Goal: Book appointment/travel/reservation

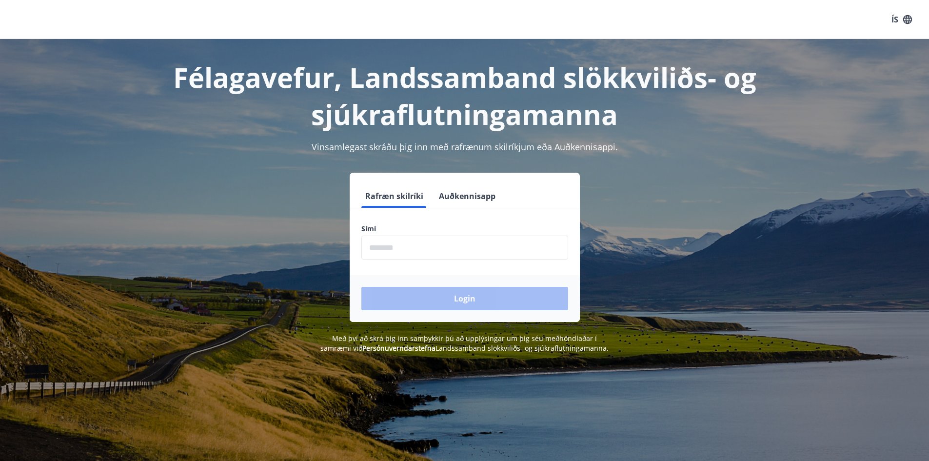
click at [391, 253] on input "phone" at bounding box center [464, 247] width 207 height 24
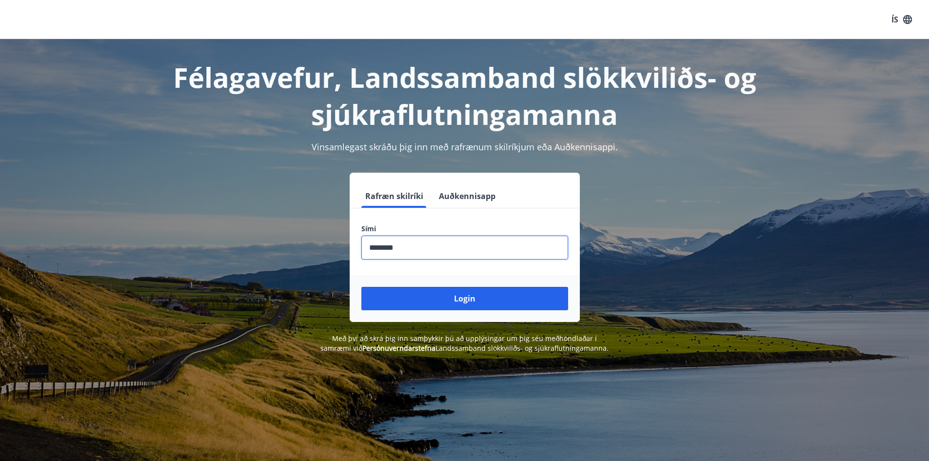
type input "********"
click at [361, 287] on button "Login" at bounding box center [464, 298] width 207 height 23
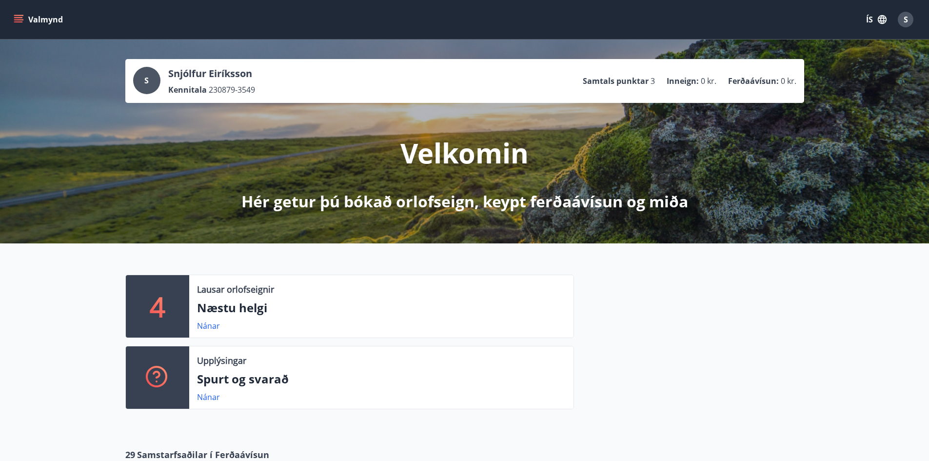
click at [15, 18] on icon "menu" at bounding box center [18, 17] width 9 height 1
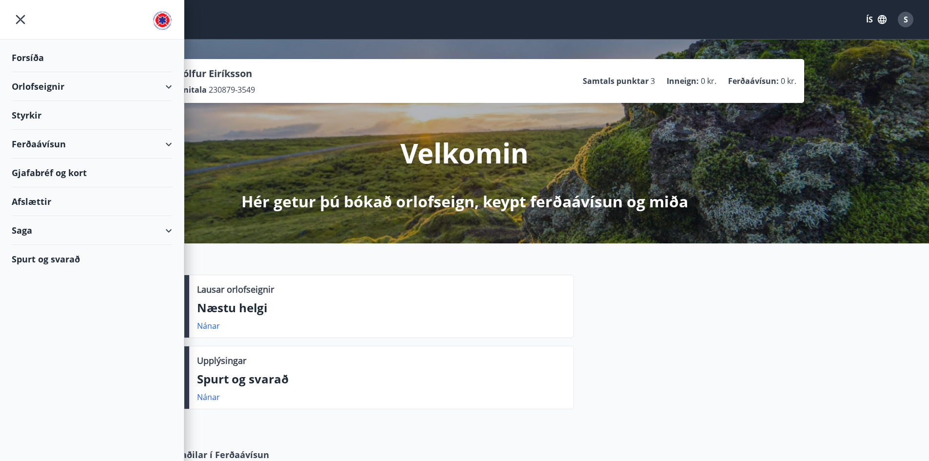
click at [167, 84] on div "Orlofseignir" at bounding box center [92, 86] width 160 height 29
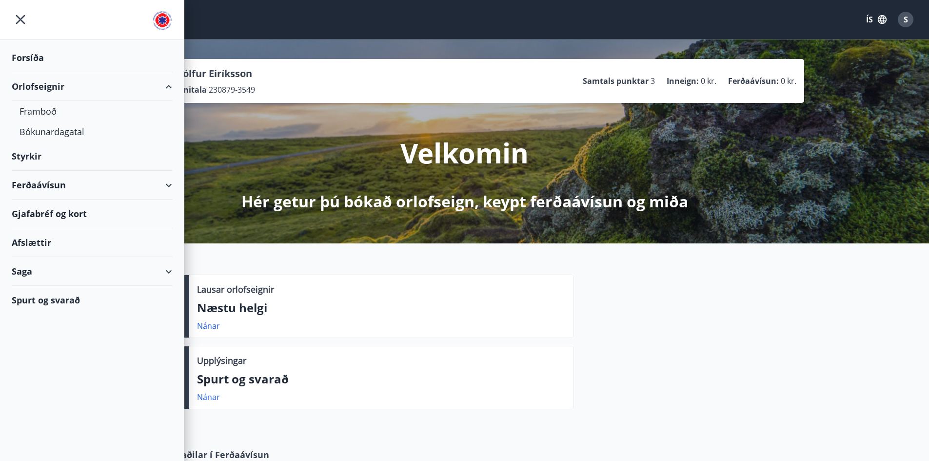
click at [36, 88] on div "Orlofseignir" at bounding box center [92, 86] width 160 height 29
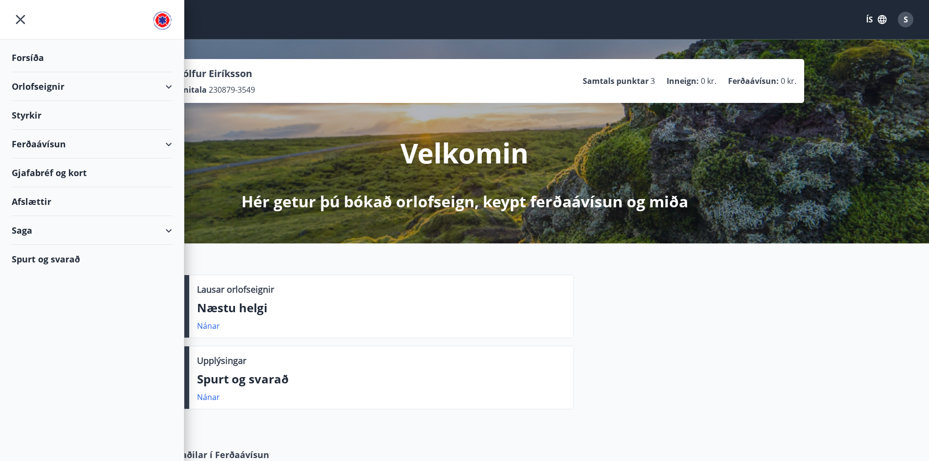
click at [34, 85] on div "Orlofseignir" at bounding box center [92, 86] width 160 height 29
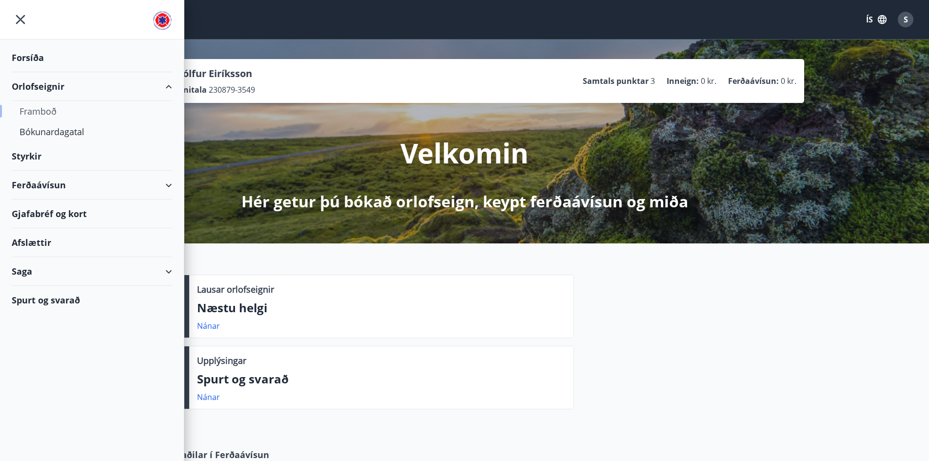
click at [36, 109] on div "Framboð" at bounding box center [91, 111] width 145 height 20
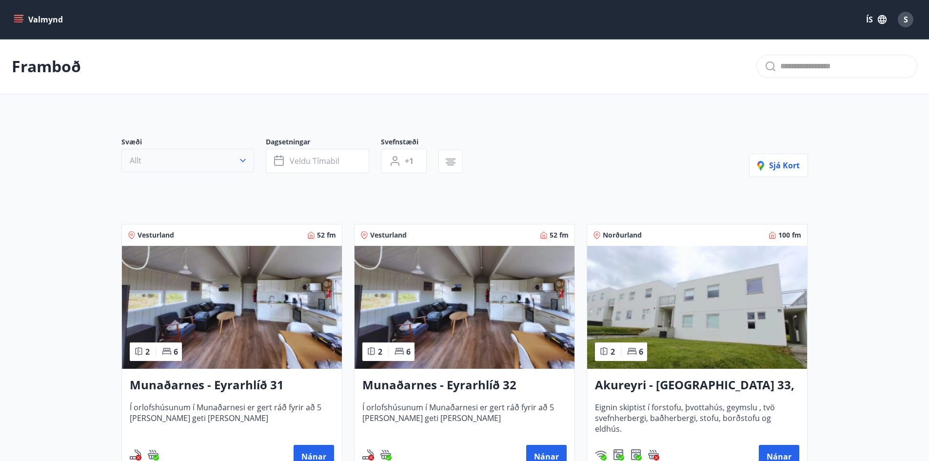
click at [238, 157] on icon "button" at bounding box center [243, 160] width 10 height 10
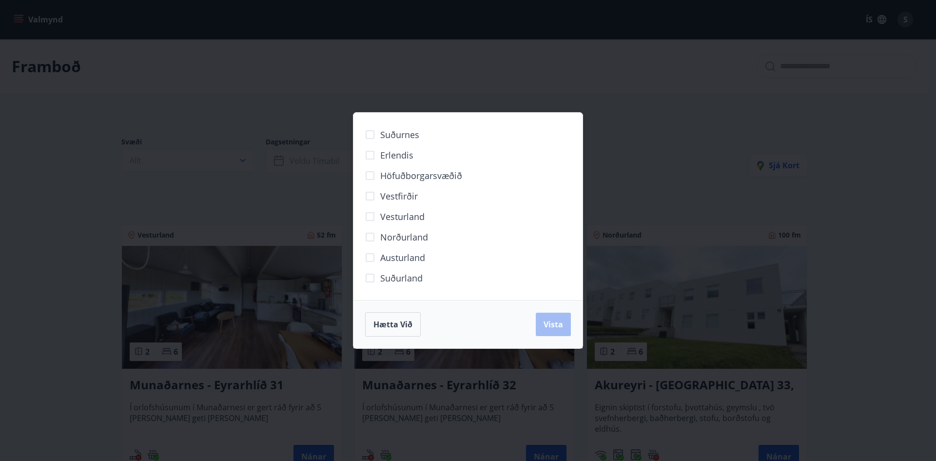
click at [388, 154] on span "Erlendis" at bounding box center [396, 155] width 33 height 13
click at [553, 322] on span "Vista" at bounding box center [552, 324] width 19 height 11
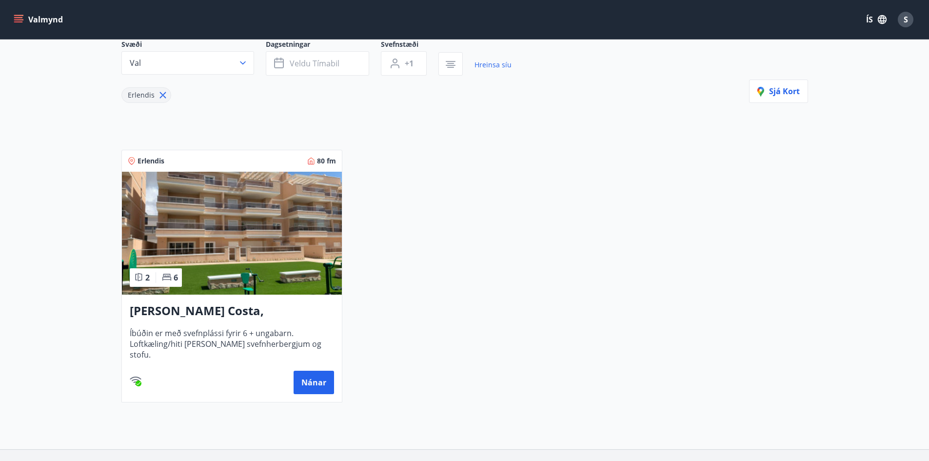
click at [237, 215] on img at bounding box center [232, 233] width 220 height 123
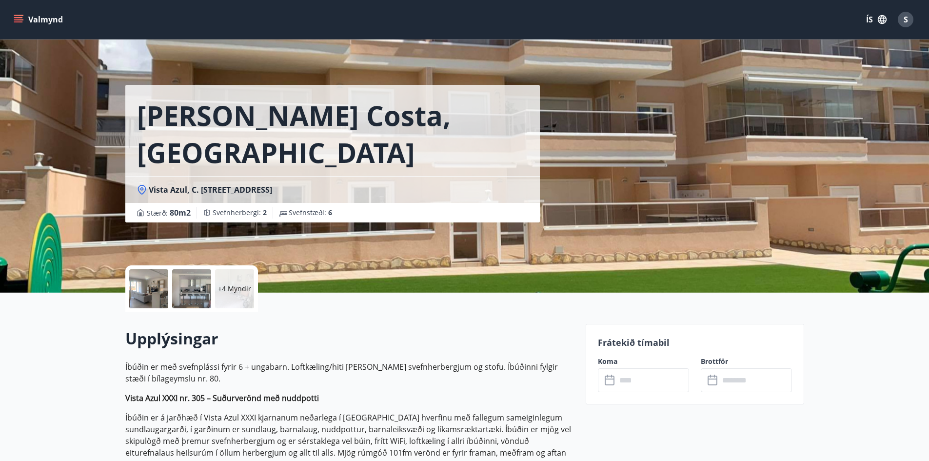
click at [21, 18] on icon "menu" at bounding box center [18, 17] width 9 height 1
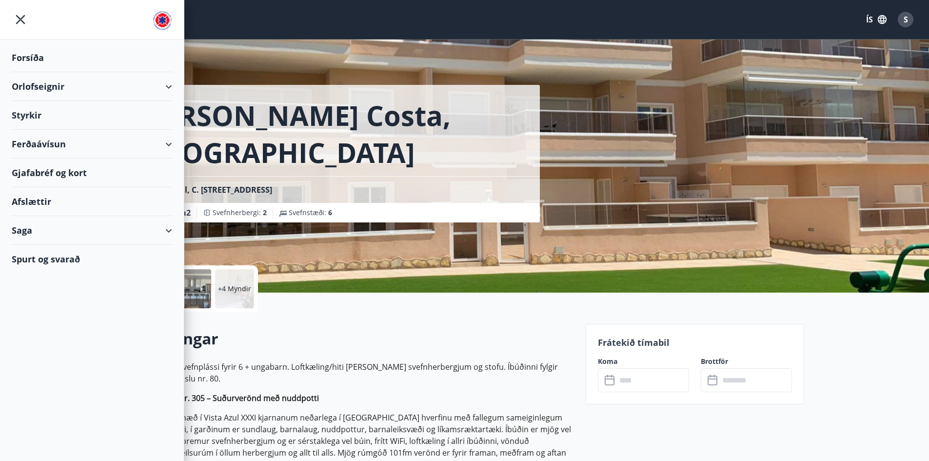
click at [38, 87] on div "Orlofseignir" at bounding box center [92, 86] width 160 height 29
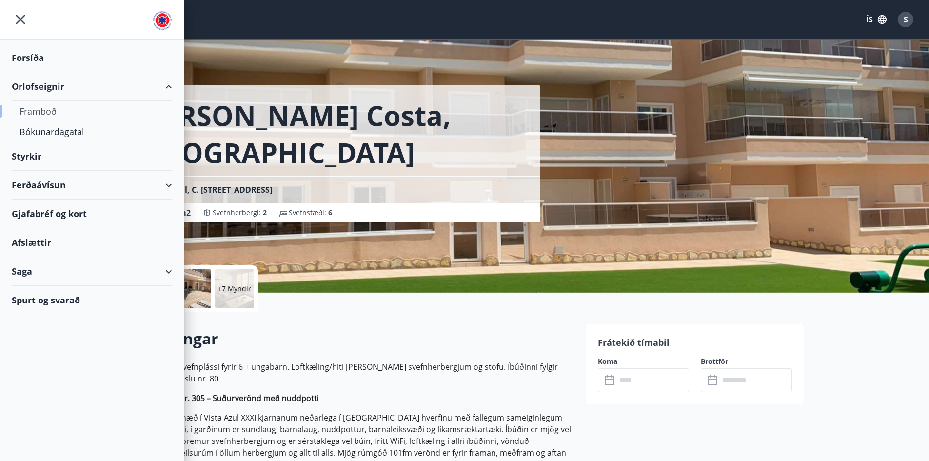
click at [34, 109] on div "Framboð" at bounding box center [91, 111] width 145 height 20
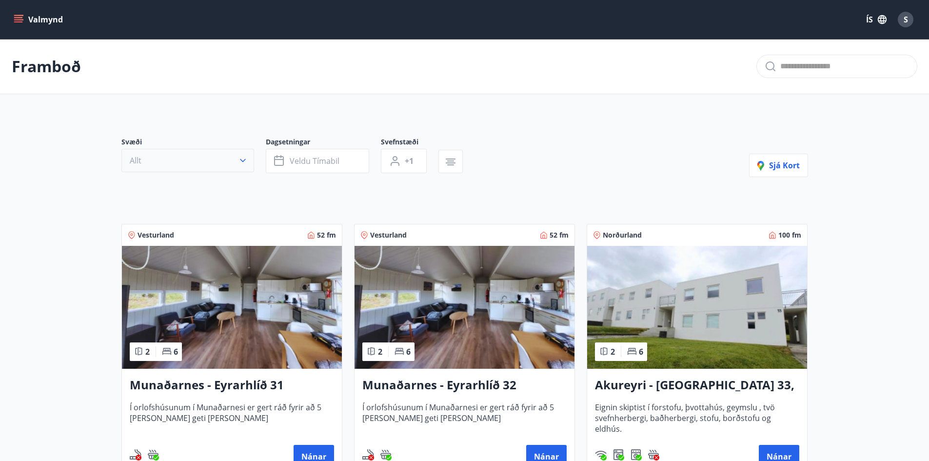
click at [241, 158] on icon "button" at bounding box center [243, 160] width 10 height 10
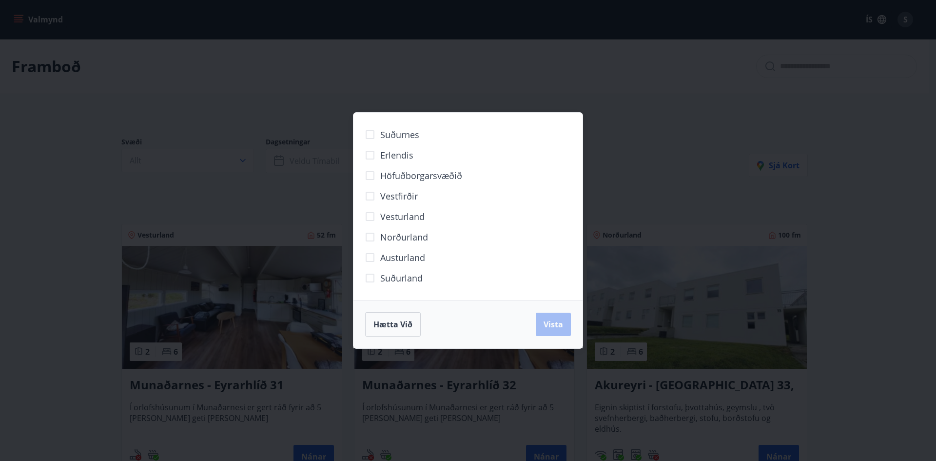
click at [392, 156] on span "Erlendis" at bounding box center [396, 155] width 33 height 13
click at [557, 326] on span "Vista" at bounding box center [552, 324] width 19 height 11
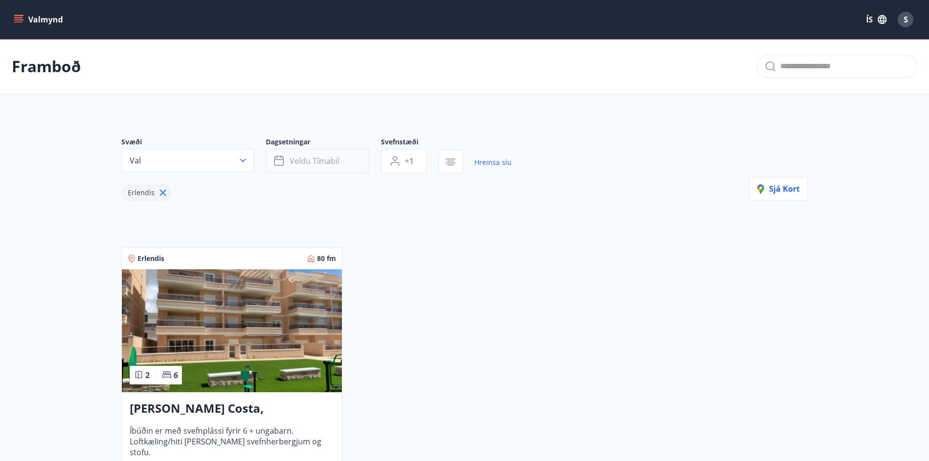
click at [317, 155] on span "Veldu tímabil" at bounding box center [315, 160] width 50 height 11
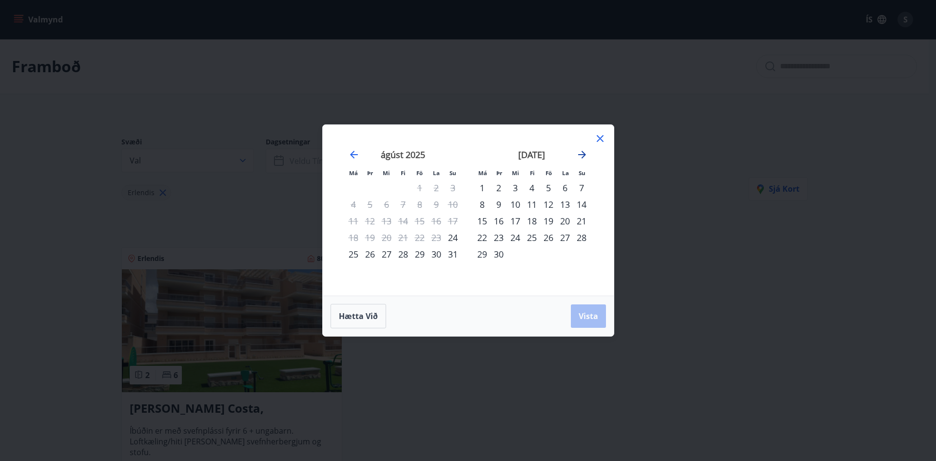
click at [582, 155] on icon "Move forward to switch to the next month." at bounding box center [582, 155] width 8 height 8
click at [353, 154] on icon "Move backward to switch to the previous month." at bounding box center [354, 155] width 12 height 12
click at [585, 152] on icon "Move forward to switch to the next month." at bounding box center [582, 155] width 12 height 12
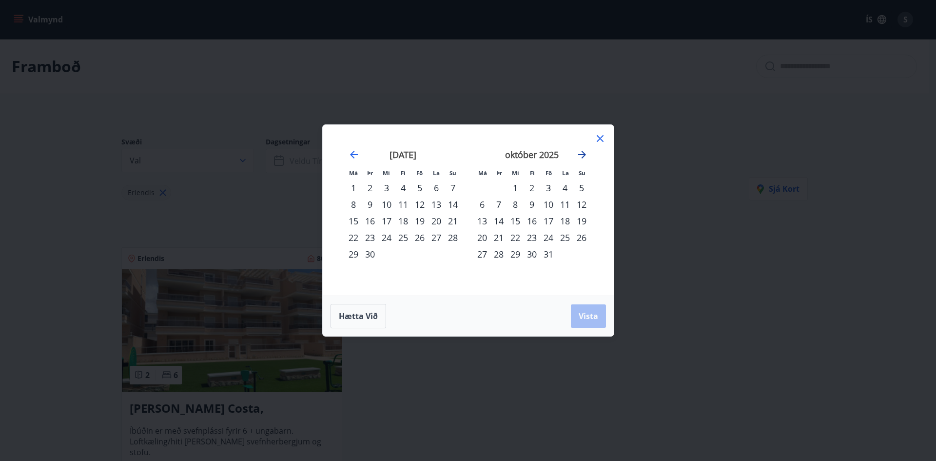
click at [585, 152] on icon "Move forward to switch to the next month." at bounding box center [582, 155] width 12 height 12
click at [581, 153] on icon "Move forward to switch to the next month." at bounding box center [582, 155] width 12 height 12
click at [550, 236] on div "26" at bounding box center [548, 237] width 17 height 17
click at [589, 316] on span "Vista" at bounding box center [588, 315] width 19 height 11
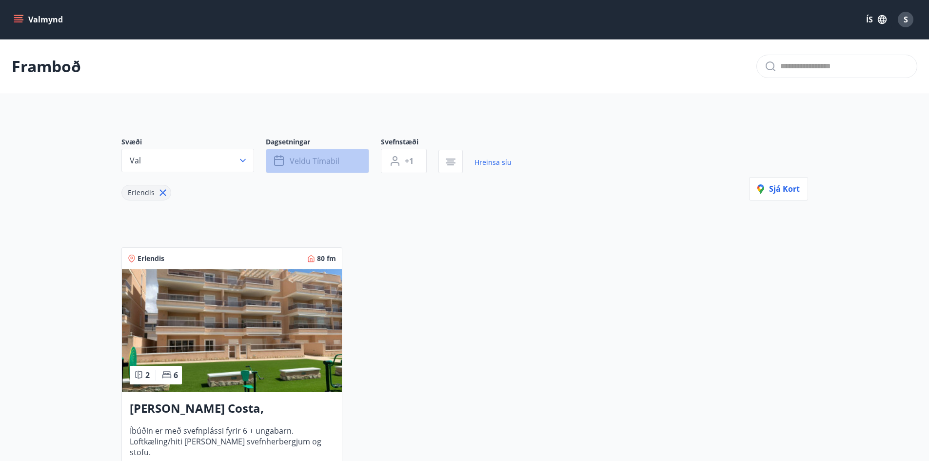
click at [320, 154] on button "Veldu tímabil" at bounding box center [317, 161] width 103 height 24
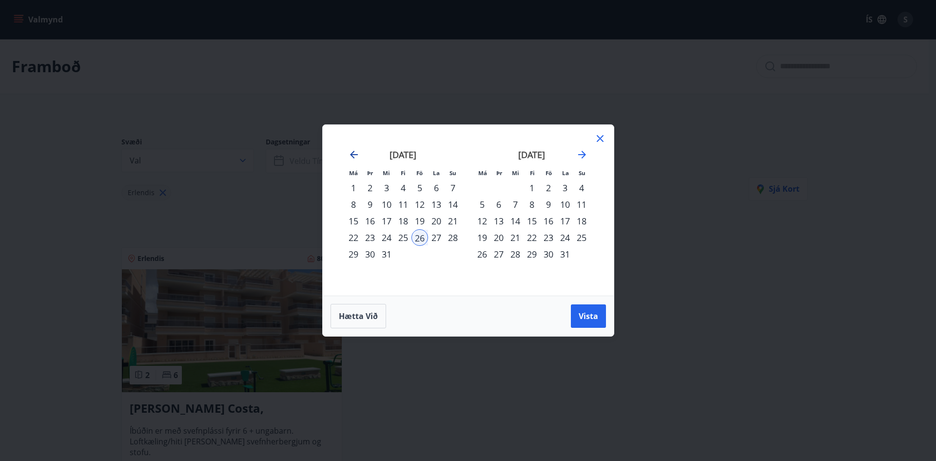
click at [350, 154] on icon "Move backward to switch to the previous month." at bounding box center [354, 155] width 12 height 12
click at [387, 186] on div "1" at bounding box center [386, 187] width 17 height 17
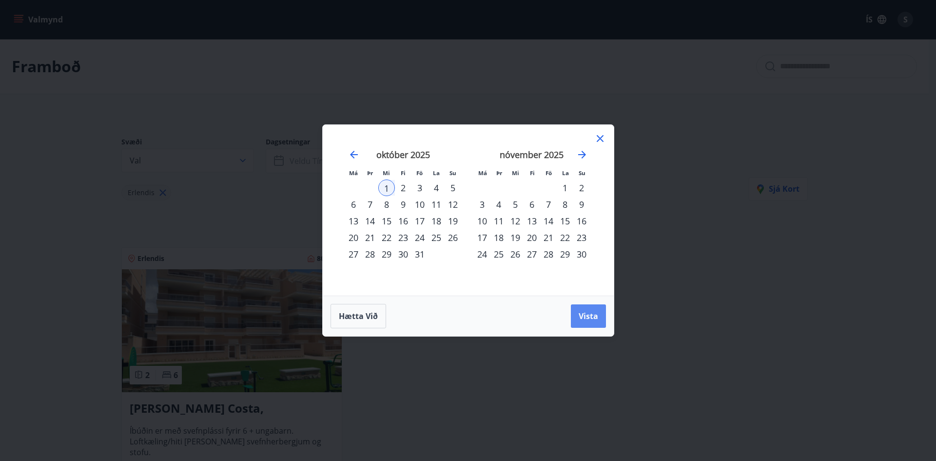
click at [585, 310] on span "Vista" at bounding box center [588, 315] width 19 height 11
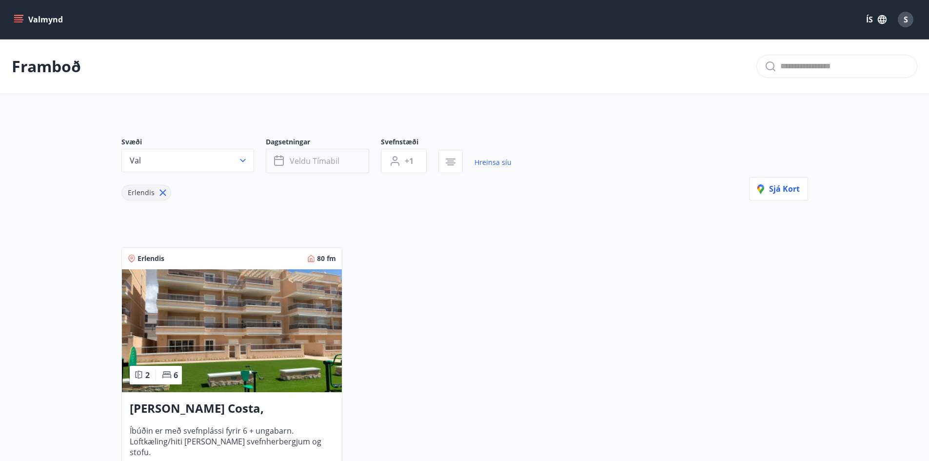
click at [315, 162] on span "Veldu tímabil" at bounding box center [315, 160] width 50 height 11
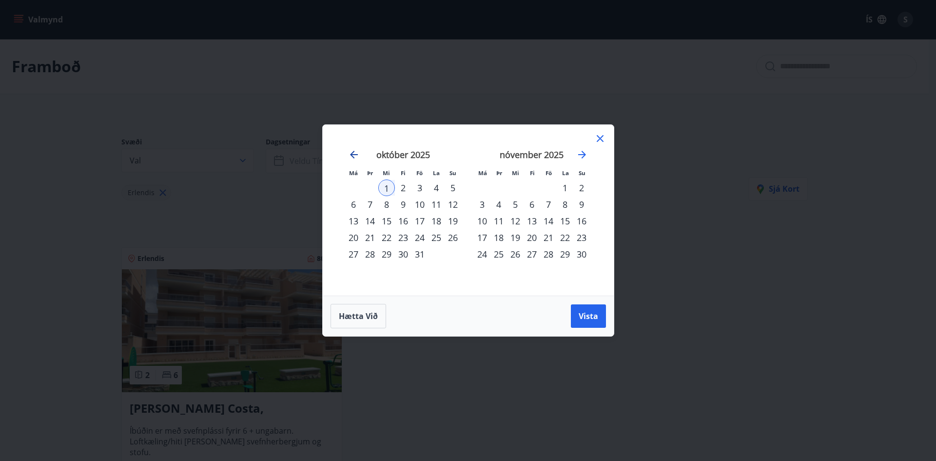
click at [355, 155] on icon "Move backward to switch to the previous month." at bounding box center [354, 155] width 8 height 8
click at [583, 152] on icon "Move forward to switch to the next month." at bounding box center [582, 155] width 12 height 12
click at [435, 252] on div "30" at bounding box center [436, 254] width 17 height 17
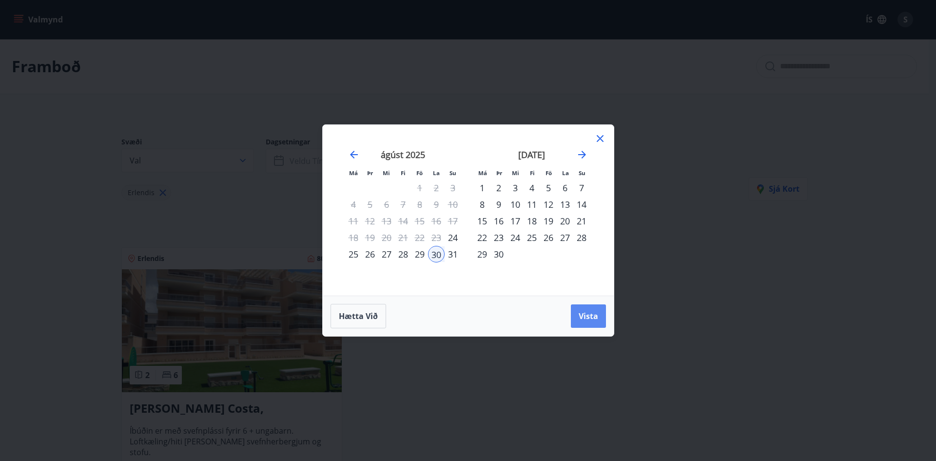
click at [588, 315] on span "Vista" at bounding box center [588, 315] width 19 height 11
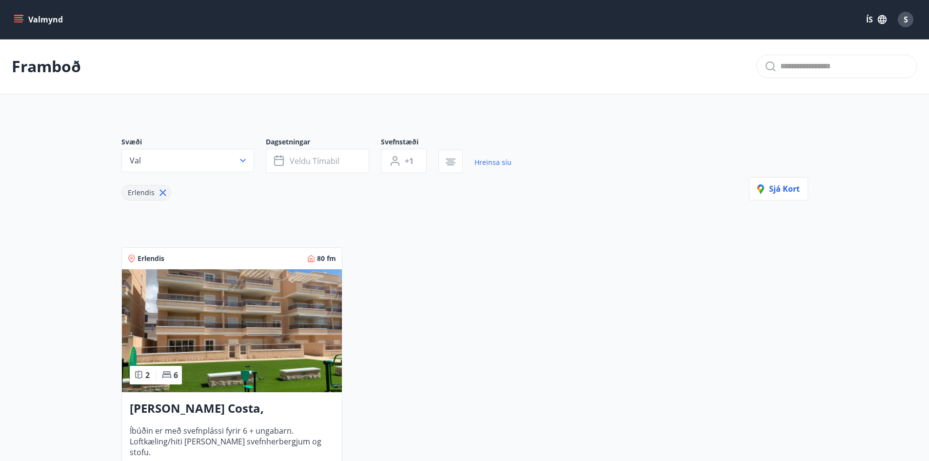
click at [23, 17] on button "Valmynd" at bounding box center [39, 20] width 55 height 18
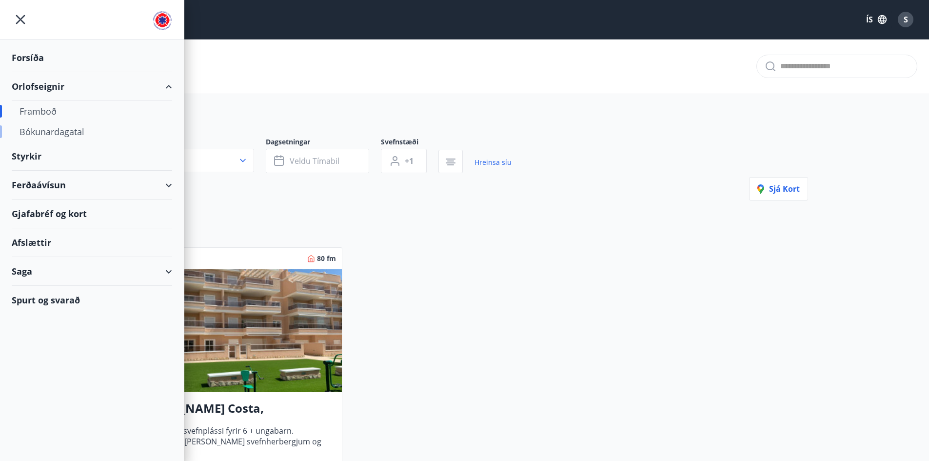
click at [58, 128] on div "Bókunardagatal" at bounding box center [91, 131] width 145 height 20
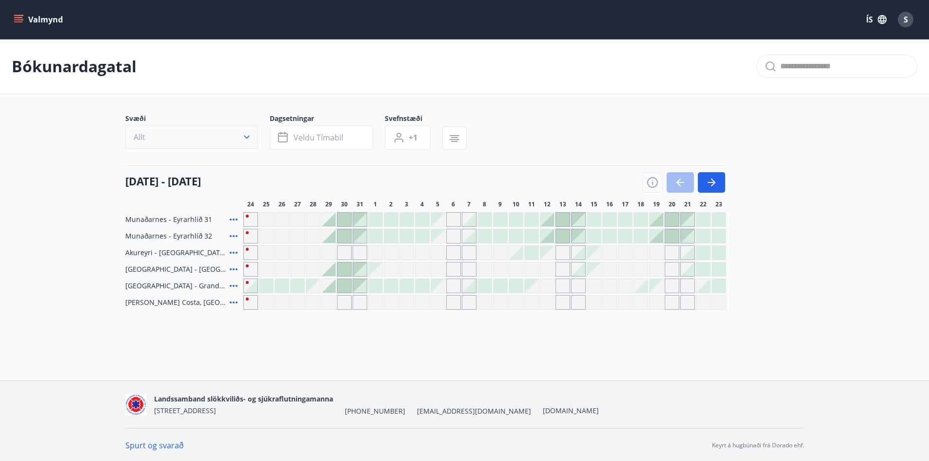
click at [257, 134] on button "Allt" at bounding box center [191, 136] width 133 height 23
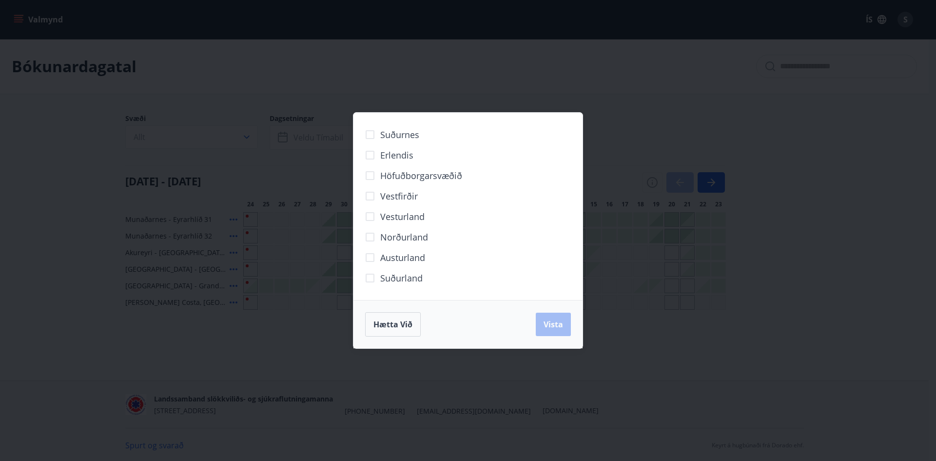
click at [396, 150] on span "Erlendis" at bounding box center [396, 155] width 33 height 13
click at [551, 328] on span "Vista" at bounding box center [552, 324] width 19 height 11
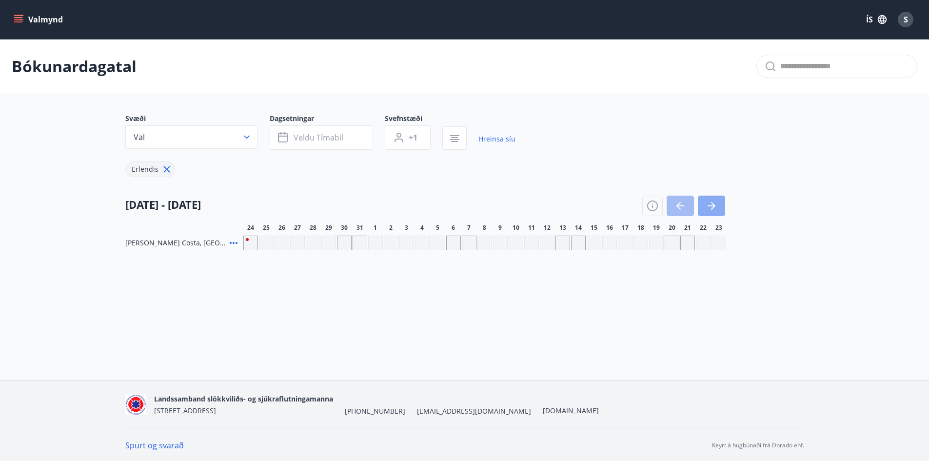
click at [721, 202] on button "button" at bounding box center [710, 205] width 27 height 20
click at [718, 203] on button "button" at bounding box center [710, 205] width 27 height 20
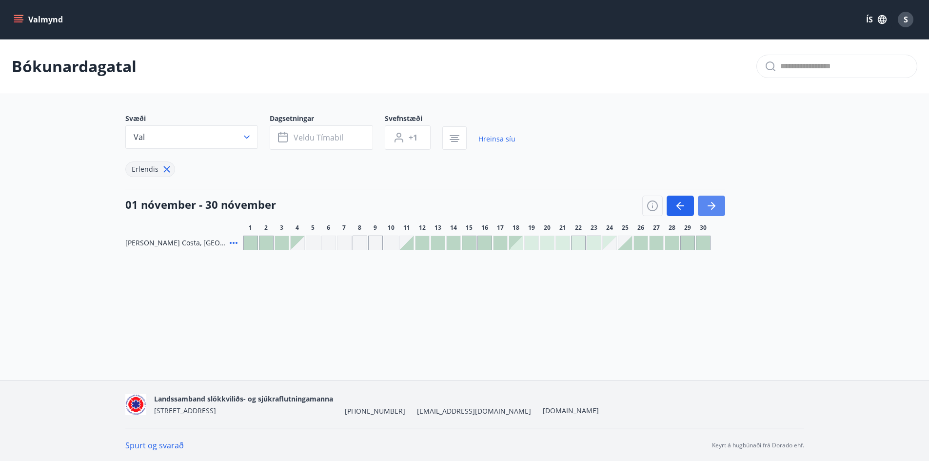
click at [709, 199] on button "button" at bounding box center [710, 205] width 27 height 20
click at [710, 201] on icon "button" at bounding box center [711, 206] width 12 height 12
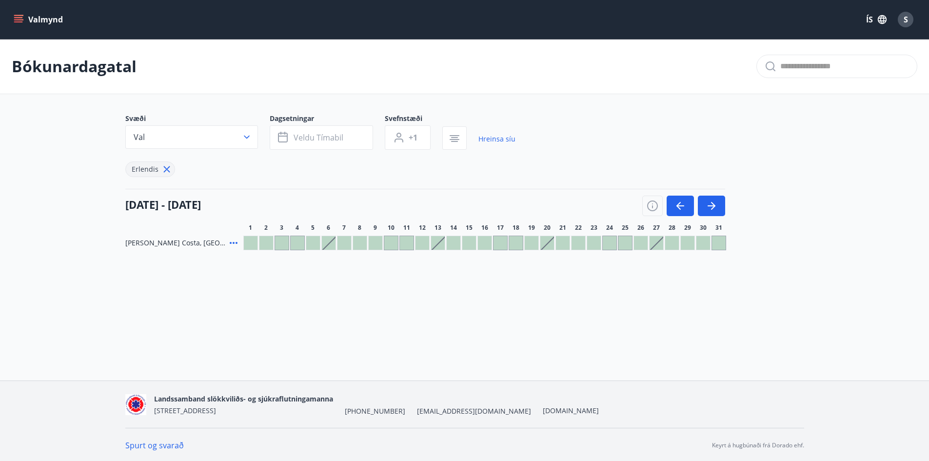
click at [329, 242] on div at bounding box center [329, 243] width 14 height 14
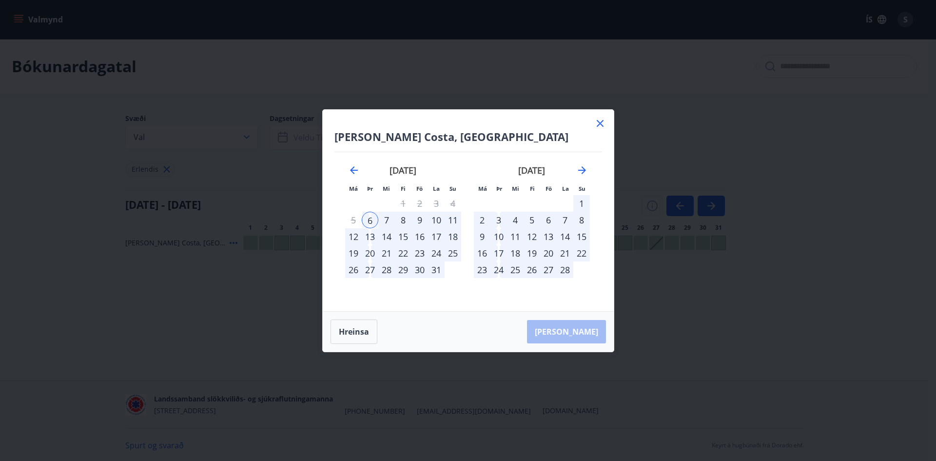
click at [600, 125] on icon at bounding box center [600, 123] width 12 height 12
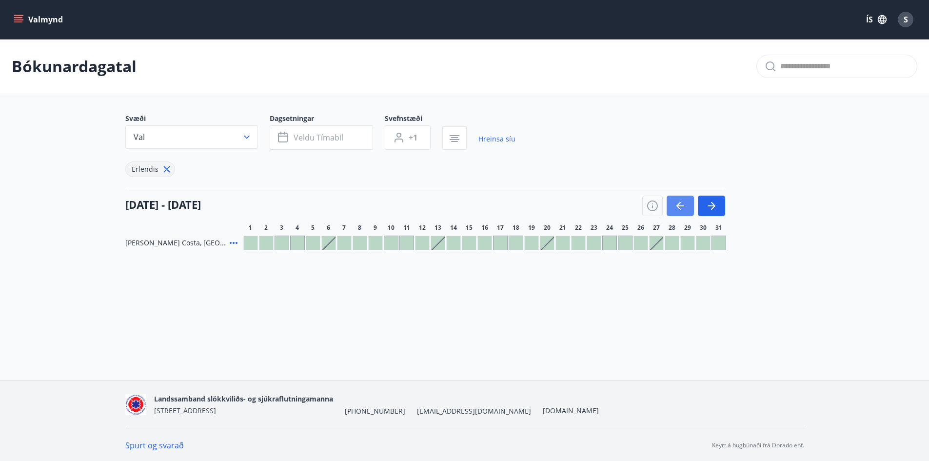
click at [673, 204] on button "button" at bounding box center [679, 205] width 27 height 20
click at [704, 237] on div at bounding box center [703, 243] width 14 height 14
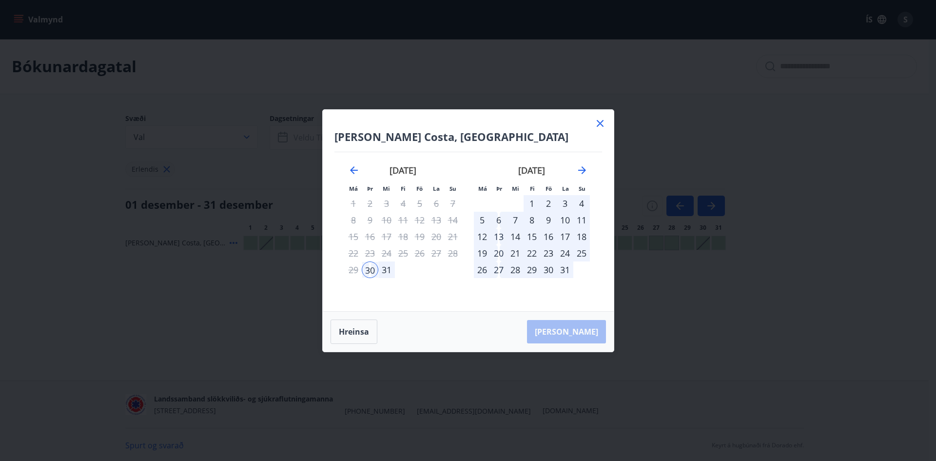
click at [498, 217] on div "6" at bounding box center [498, 220] width 17 height 17
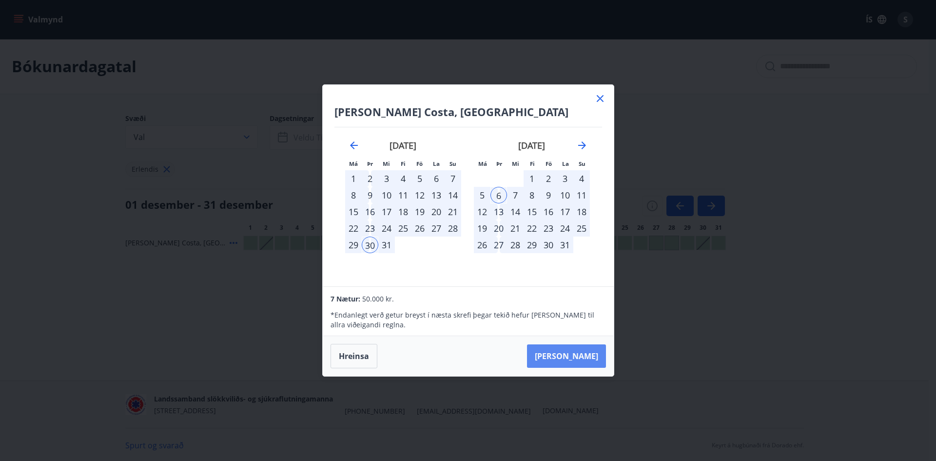
click at [580, 354] on button "[PERSON_NAME]" at bounding box center [566, 355] width 79 height 23
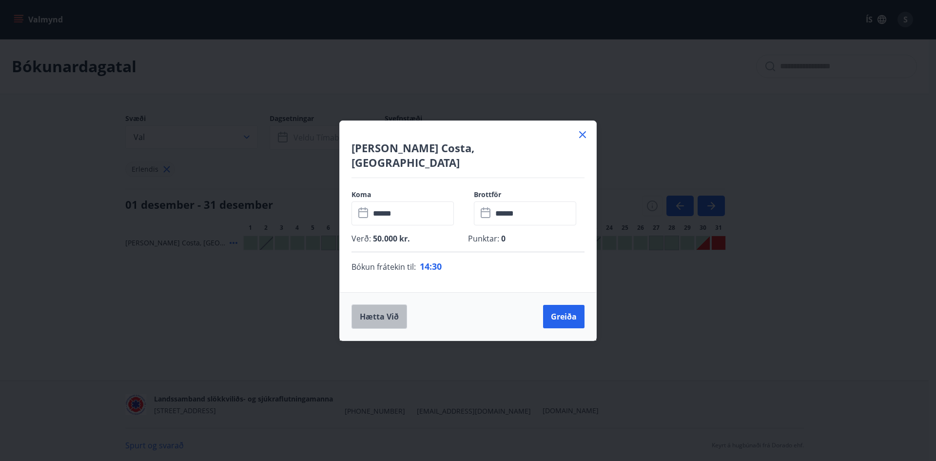
click at [371, 309] on button "Hætta við" at bounding box center [379, 316] width 56 height 24
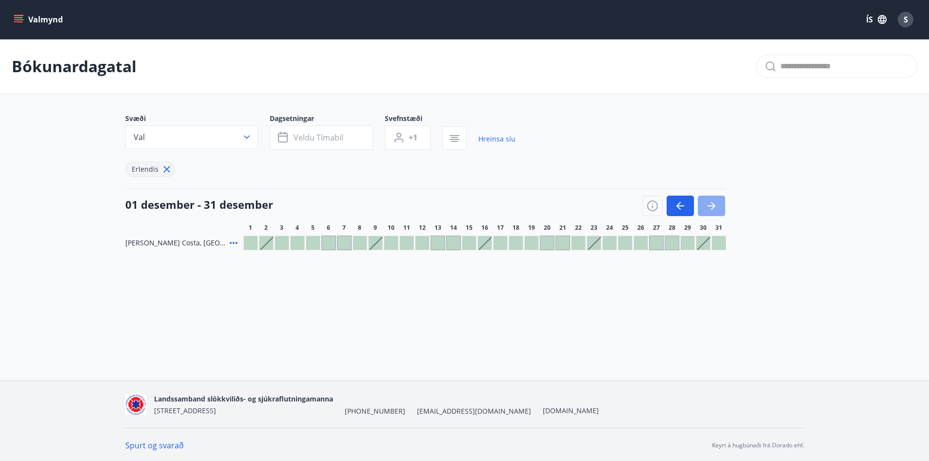
click at [710, 200] on icon "button" at bounding box center [711, 206] width 12 height 12
click at [710, 201] on icon "button" at bounding box center [711, 206] width 12 height 12
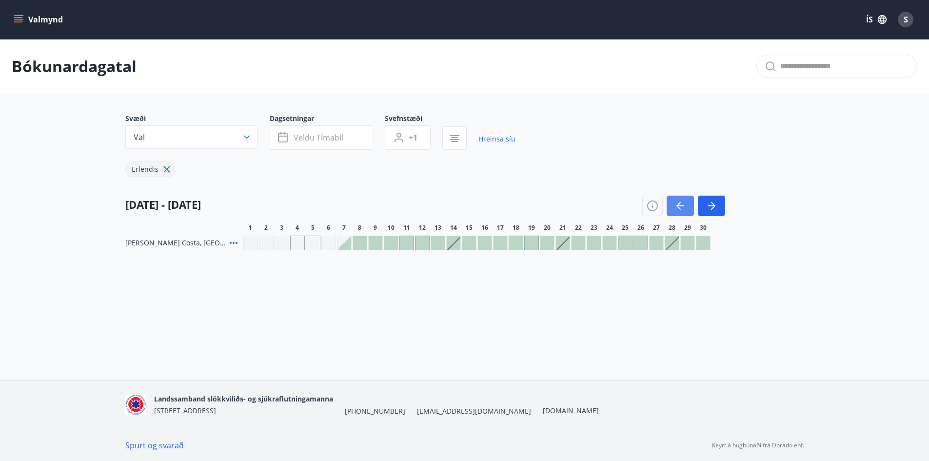
click at [680, 203] on icon "button" at bounding box center [680, 206] width 12 height 12
click at [677, 209] on icon "button" at bounding box center [680, 206] width 12 height 12
click at [393, 241] on div at bounding box center [391, 243] width 14 height 14
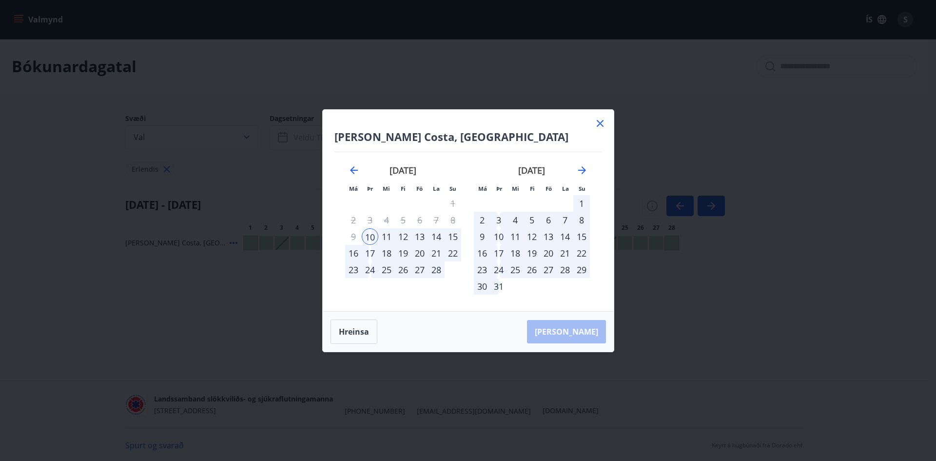
click at [369, 249] on div "17" at bounding box center [370, 253] width 17 height 17
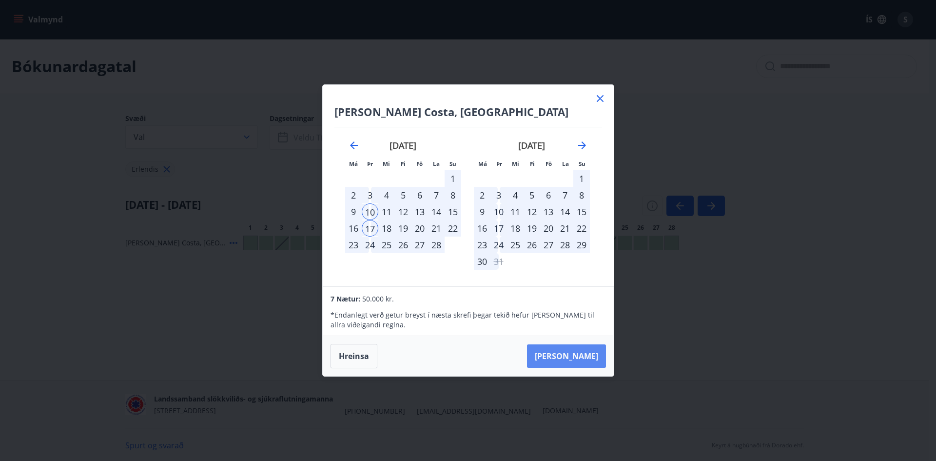
click at [583, 353] on button "[PERSON_NAME]" at bounding box center [566, 355] width 79 height 23
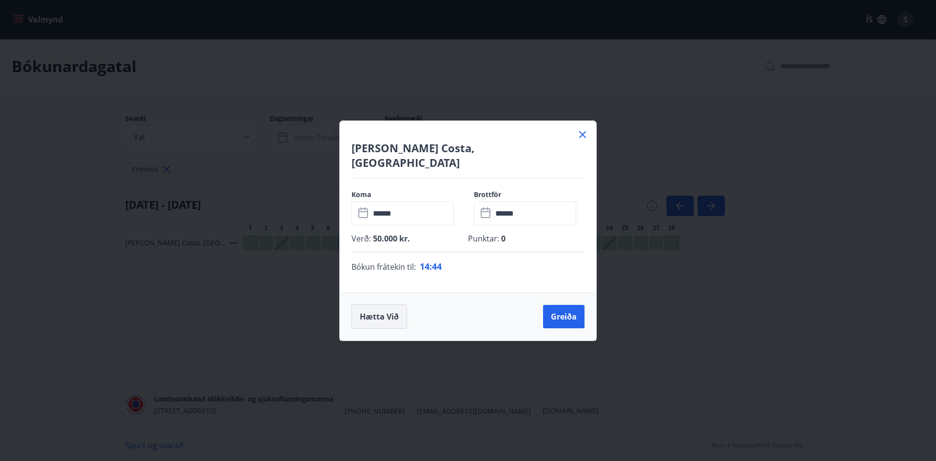
click at [372, 310] on button "Hætta við" at bounding box center [379, 316] width 56 height 24
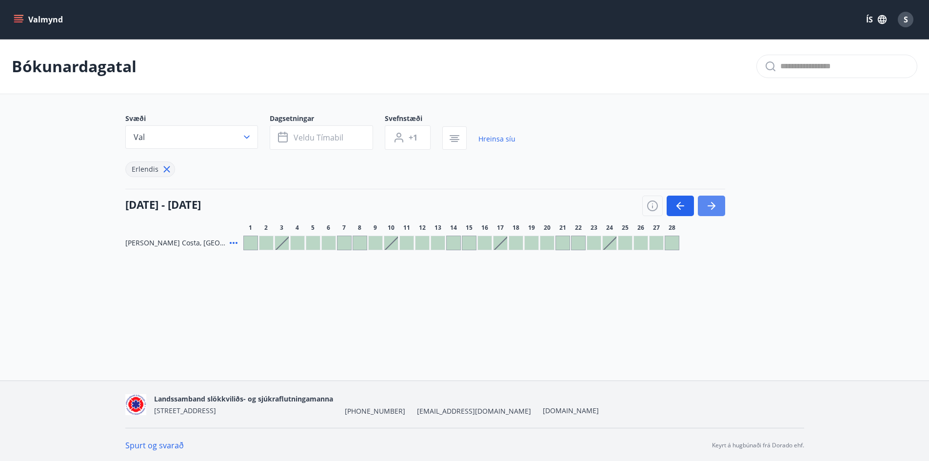
click at [713, 205] on icon "button" at bounding box center [711, 206] width 12 height 12
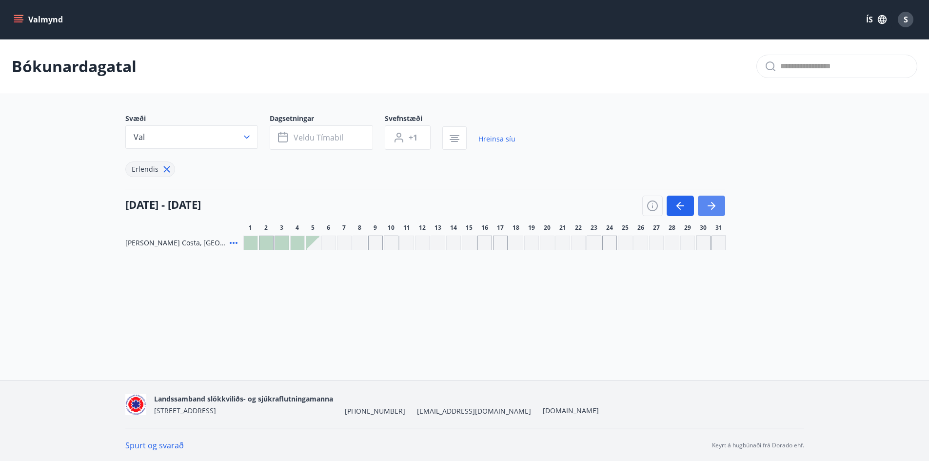
click at [713, 205] on icon "button" at bounding box center [711, 206] width 12 height 12
click at [679, 206] on icon "button" at bounding box center [680, 205] width 8 height 1
click at [700, 204] on button "button" at bounding box center [710, 205] width 27 height 20
click at [705, 205] on icon "button" at bounding box center [711, 206] width 12 height 12
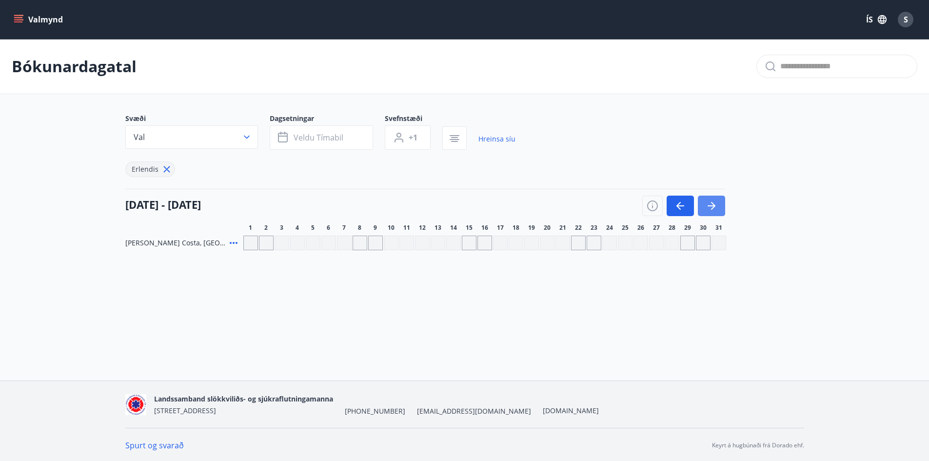
click at [705, 205] on icon "button" at bounding box center [711, 206] width 12 height 12
click at [683, 203] on icon "button" at bounding box center [680, 206] width 12 height 12
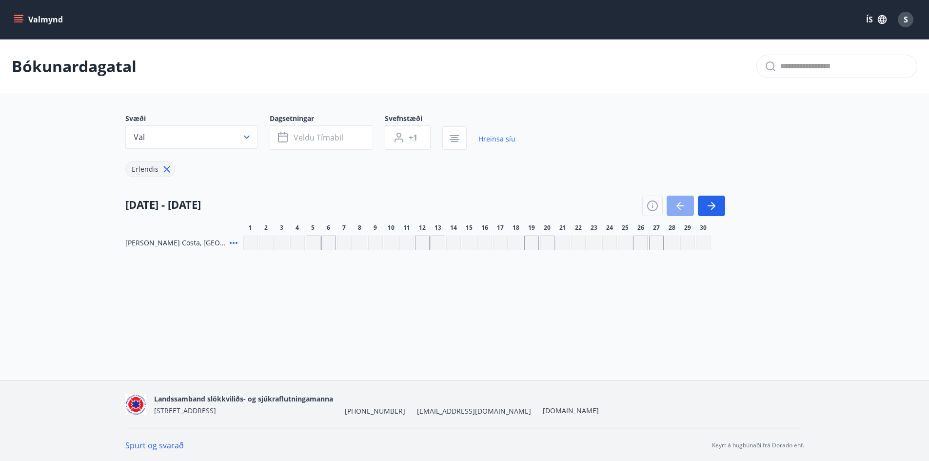
click at [683, 203] on icon "button" at bounding box center [680, 206] width 12 height 12
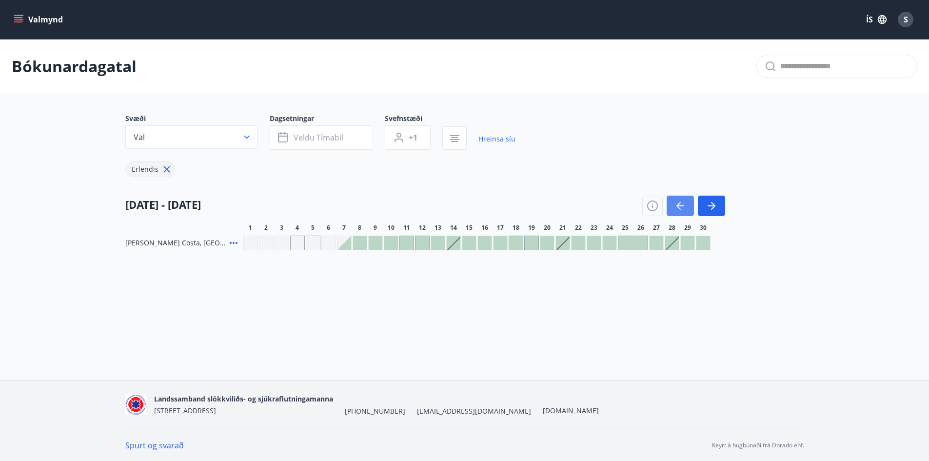
click at [683, 203] on icon "button" at bounding box center [680, 206] width 12 height 12
